Goal: Information Seeking & Learning: Learn about a topic

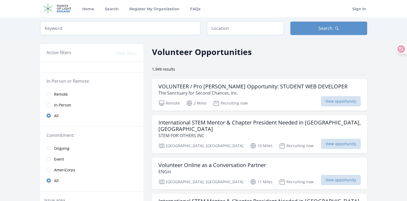
click at [54, 94] on span "Remote" at bounding box center [61, 93] width 14 height 5
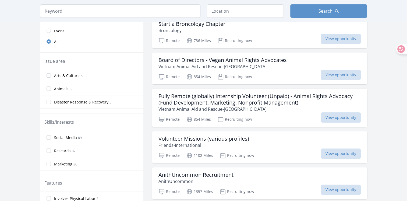
scroll to position [88, 0]
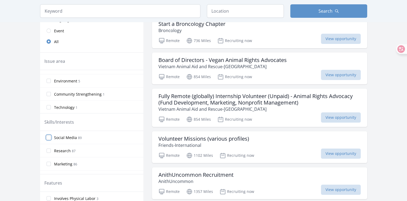
click at [50, 138] on input "Social Media 89" at bounding box center [49, 137] width 4 height 4
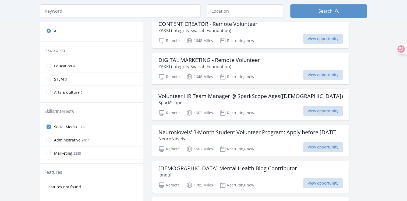
click at [49, 137] on input "Administrative 2407" at bounding box center [49, 139] width 4 height 4
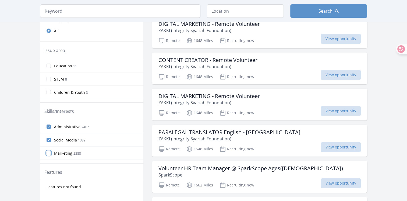
click at [50, 152] on input "Marketing 2388" at bounding box center [49, 153] width 4 height 4
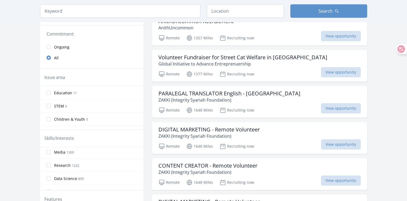
scroll to position [54, 0]
click at [49, 179] on input "Media 1309" at bounding box center [49, 178] width 4 height 4
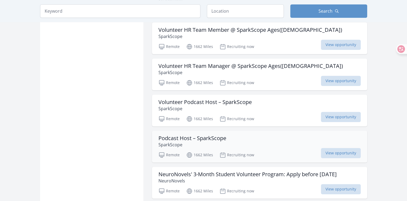
scroll to position [672, 0]
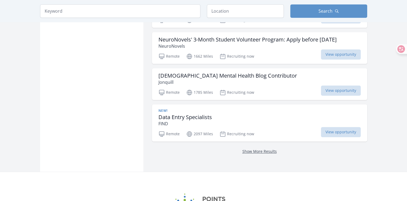
click at [267, 148] on link "Show More Results" at bounding box center [259, 150] width 34 height 5
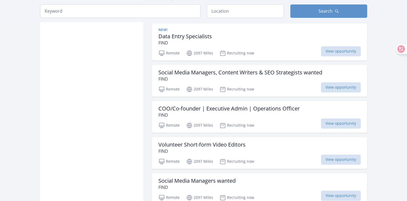
scroll to position [780, 0]
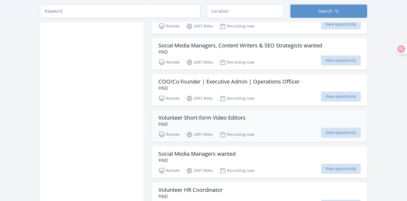
click at [241, 121] on p "FIND" at bounding box center [201, 124] width 87 height 6
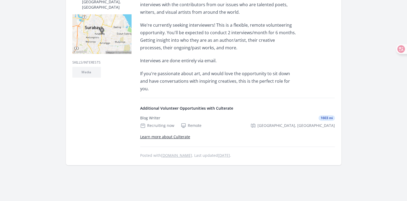
scroll to position [134, 0]
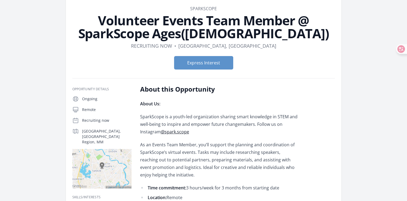
scroll to position [81, 0]
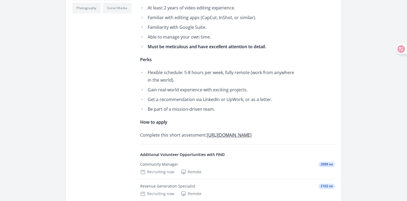
scroll to position [242, 0]
